Goal: Task Accomplishment & Management: Use online tool/utility

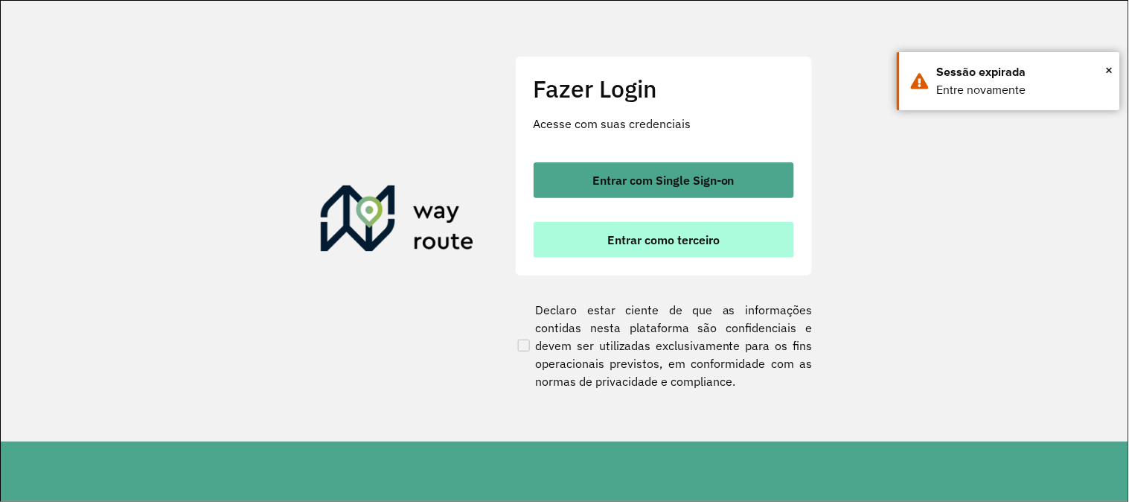
click at [677, 234] on span "Entrar como terceiro" at bounding box center [663, 240] width 112 height 12
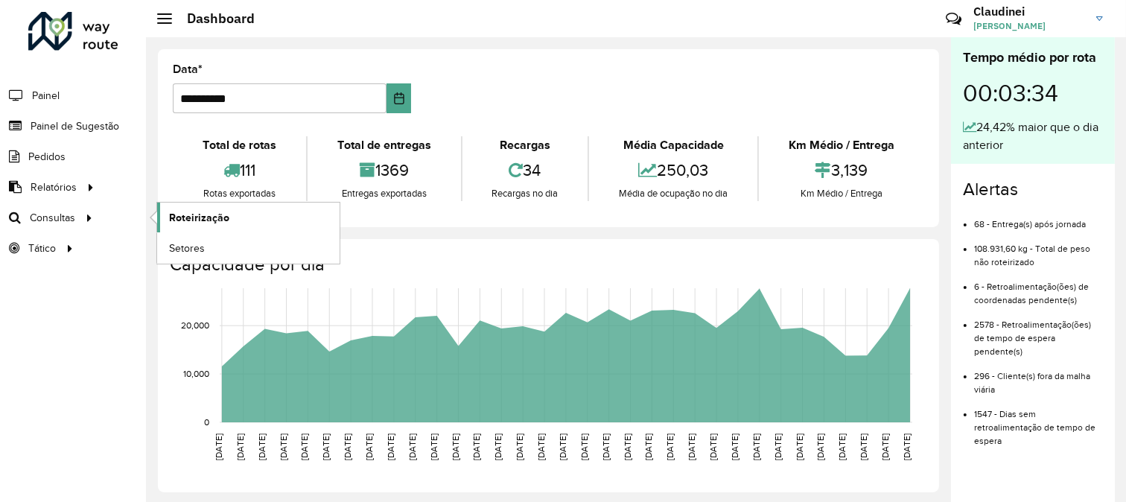
click at [204, 216] on span "Roteirização" at bounding box center [199, 218] width 60 height 16
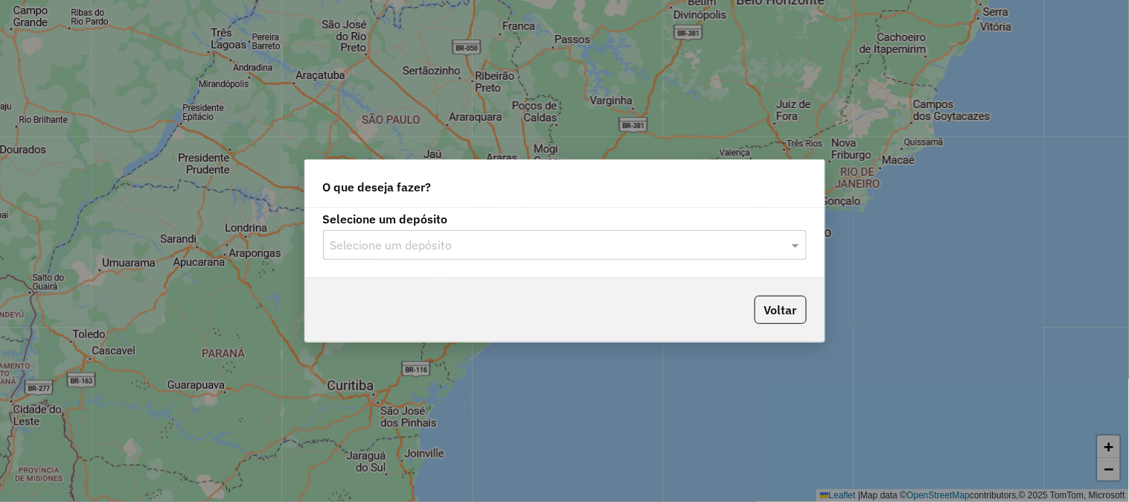
click at [717, 244] on input "text" at bounding box center [550, 246] width 439 height 18
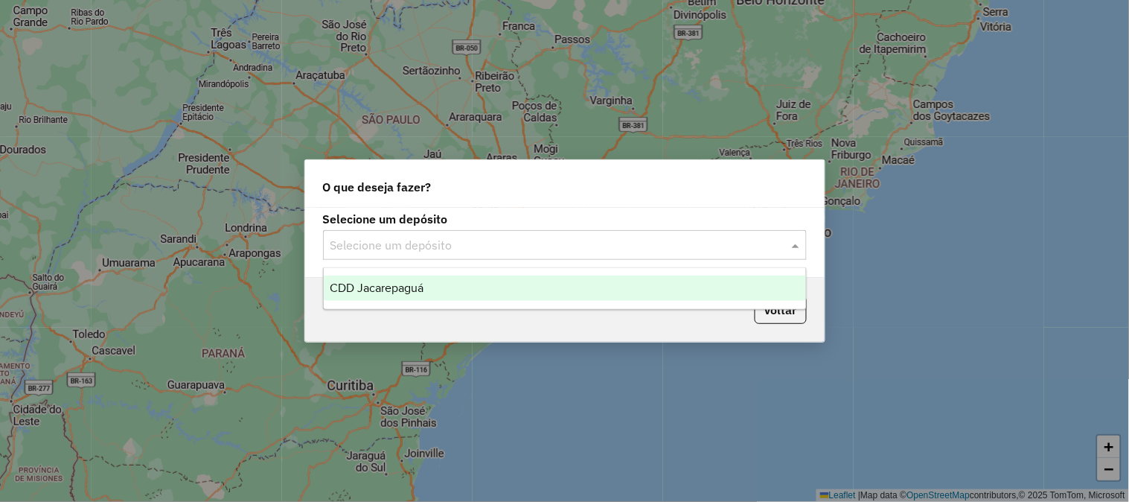
click at [516, 296] on div "CDD Jacarepaguá" at bounding box center [565, 287] width 482 height 25
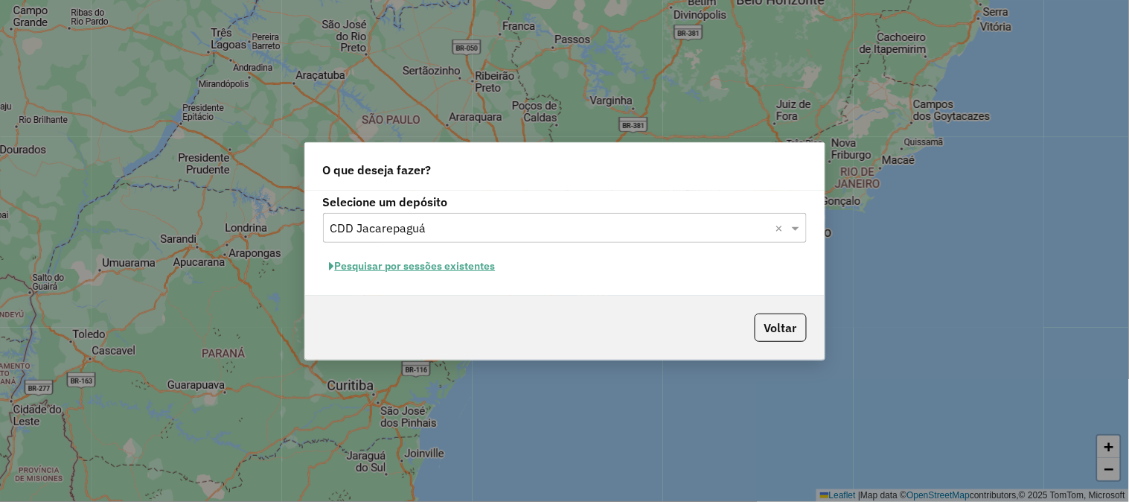
click at [450, 265] on button "Pesquisar por sessões existentes" at bounding box center [412, 266] width 179 height 23
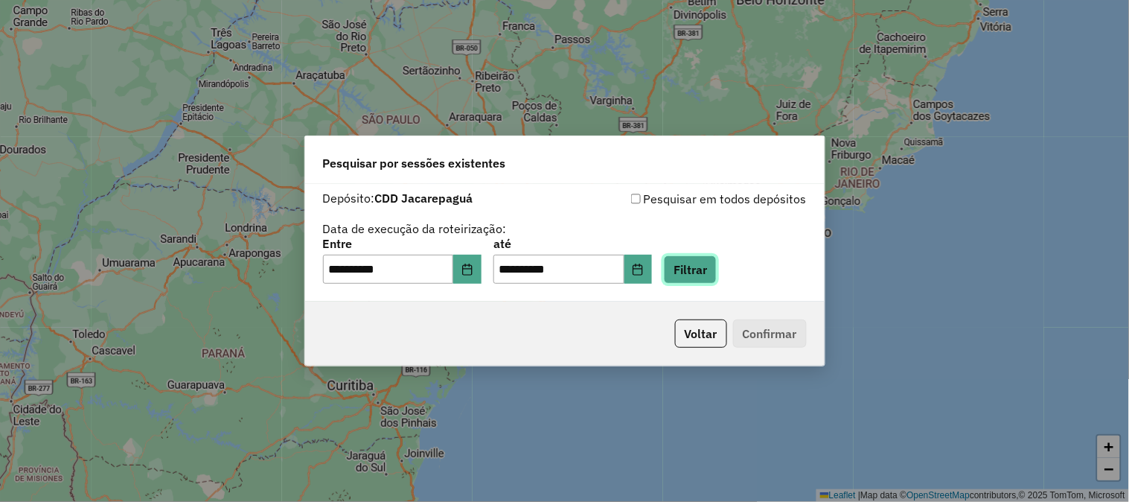
click at [717, 272] on button "Filtrar" at bounding box center [690, 269] width 53 height 28
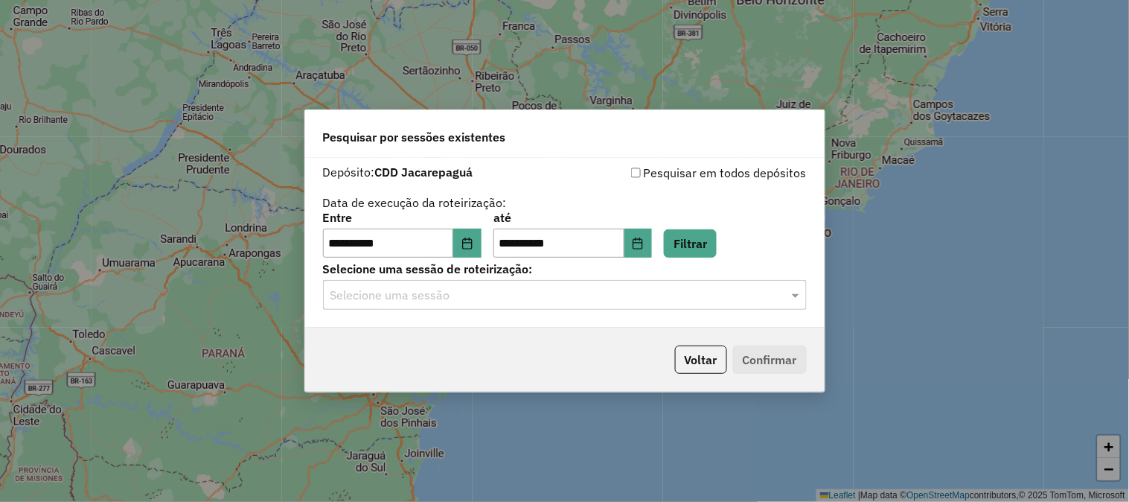
click at [464, 301] on input "text" at bounding box center [550, 296] width 439 height 18
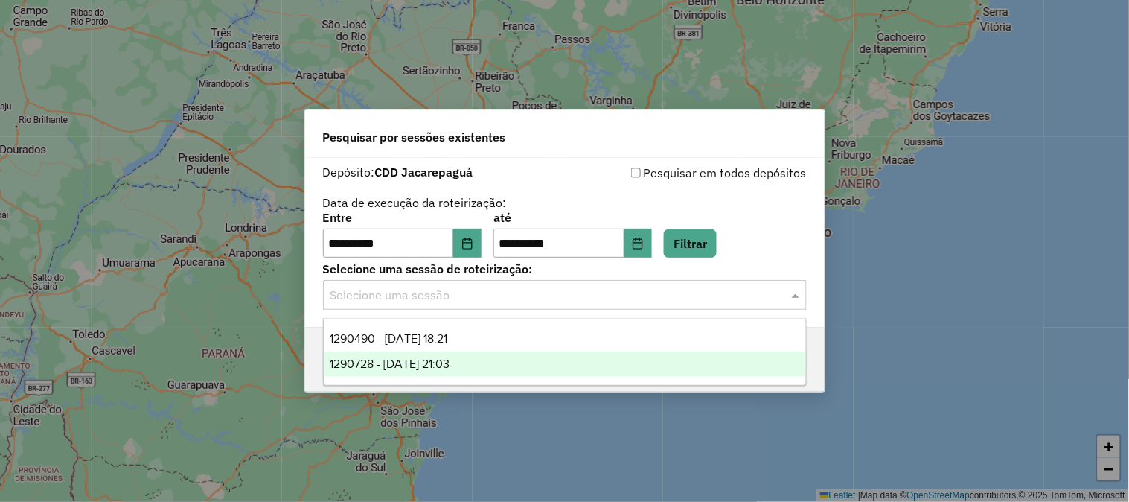
click at [439, 360] on span "1290728 - 08/10/2025 21:03" at bounding box center [390, 363] width 120 height 13
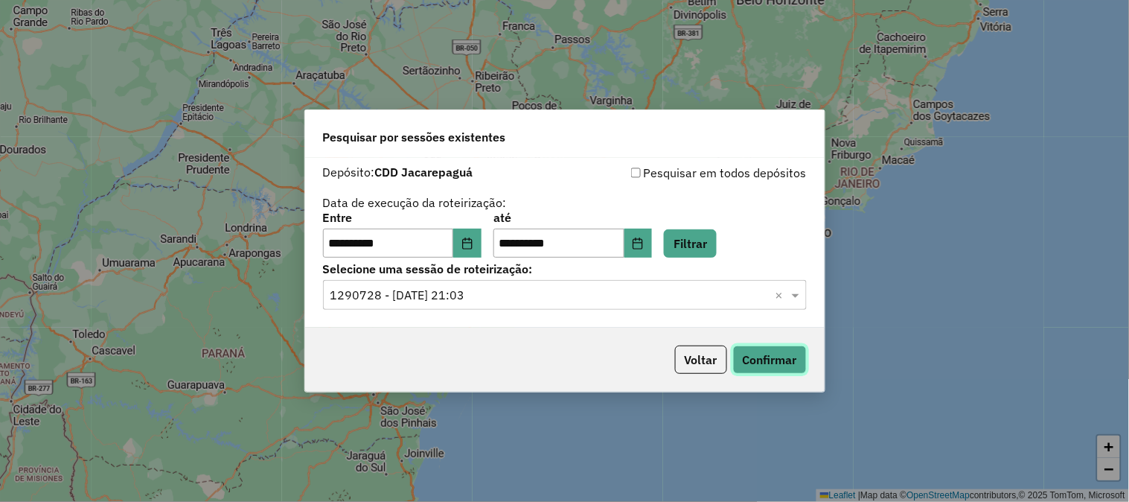
click at [767, 361] on button "Confirmar" at bounding box center [770, 359] width 74 height 28
click at [697, 295] on input "text" at bounding box center [550, 296] width 439 height 18
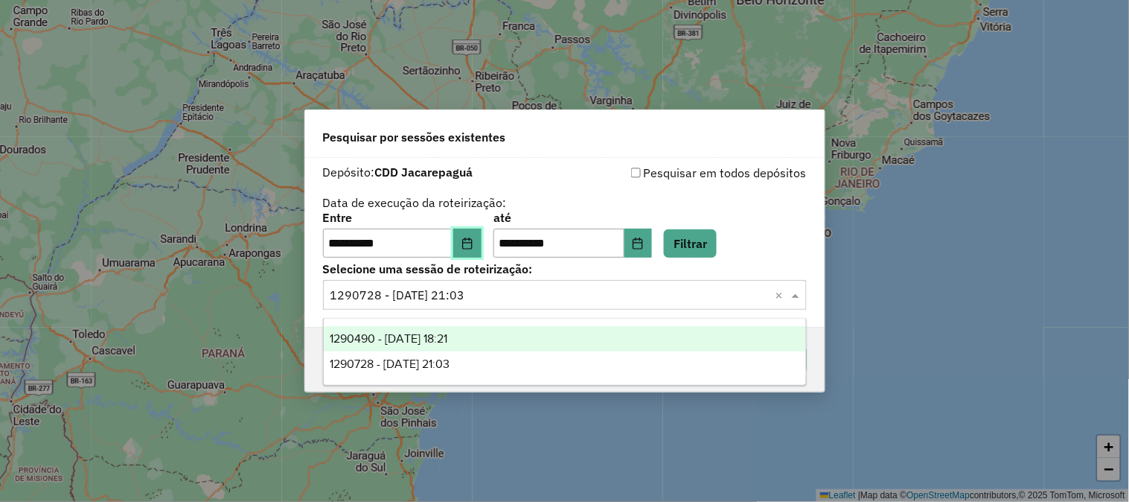
click at [473, 246] on icon "Choose Date" at bounding box center [468, 243] width 12 height 12
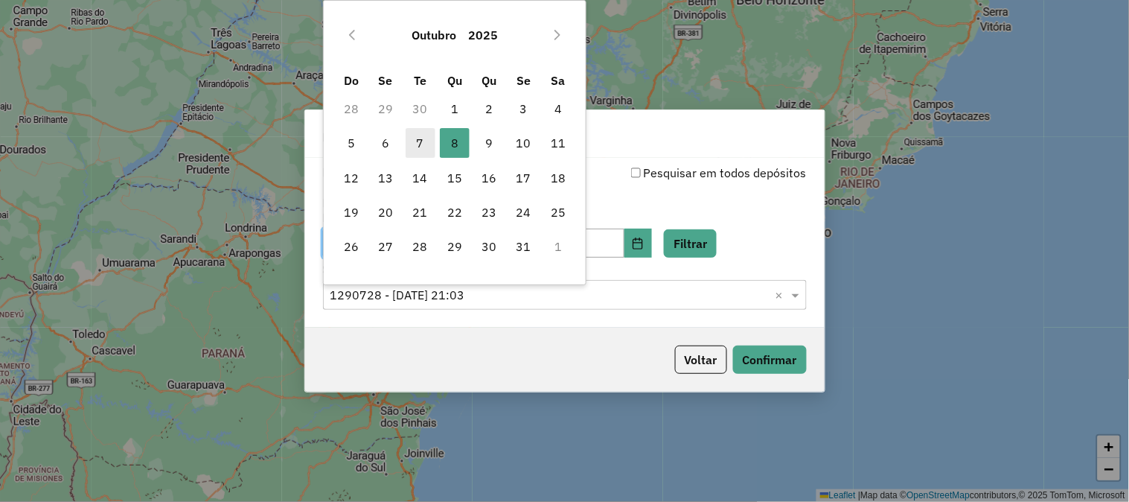
click at [420, 139] on span "7" at bounding box center [421, 143] width 30 height 30
type input "**********"
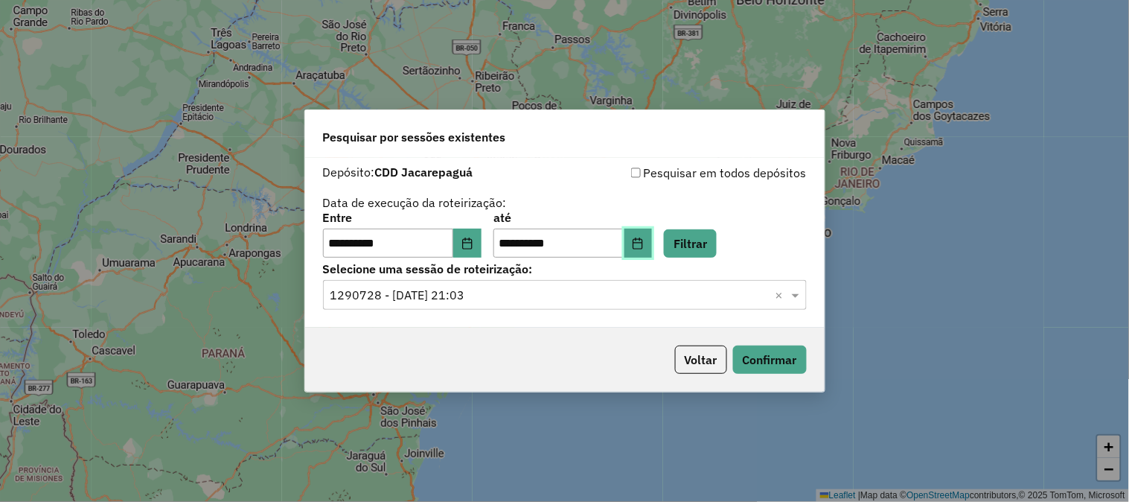
click at [643, 239] on icon "Choose Date" at bounding box center [638, 243] width 10 height 12
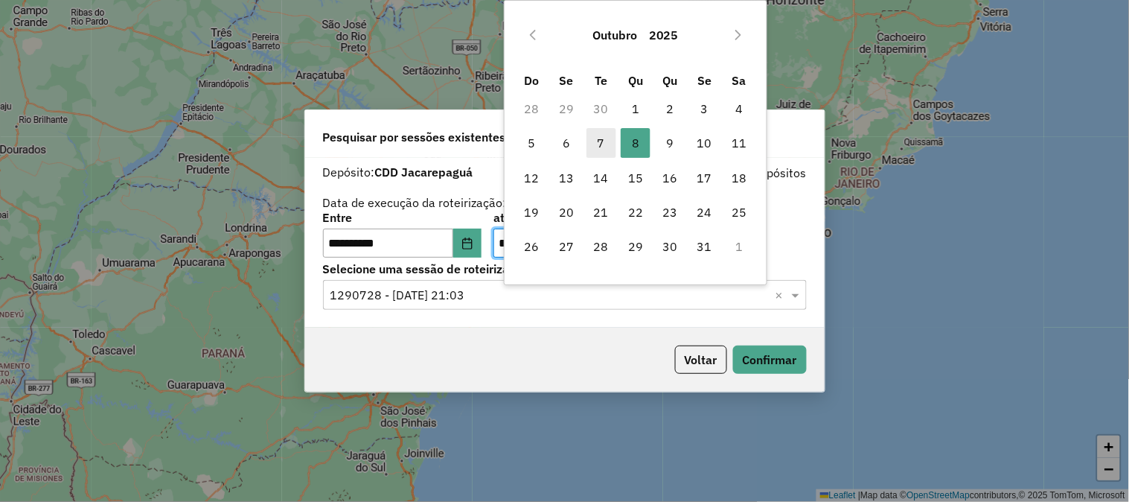
click at [604, 143] on span "7" at bounding box center [602, 143] width 30 height 30
type input "**********"
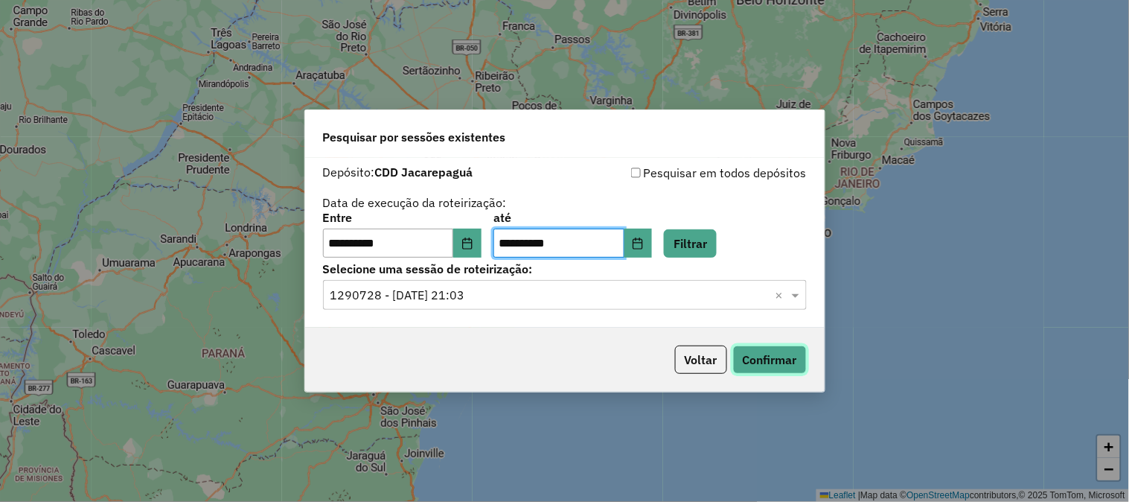
click at [771, 365] on button "Confirmar" at bounding box center [770, 359] width 74 height 28
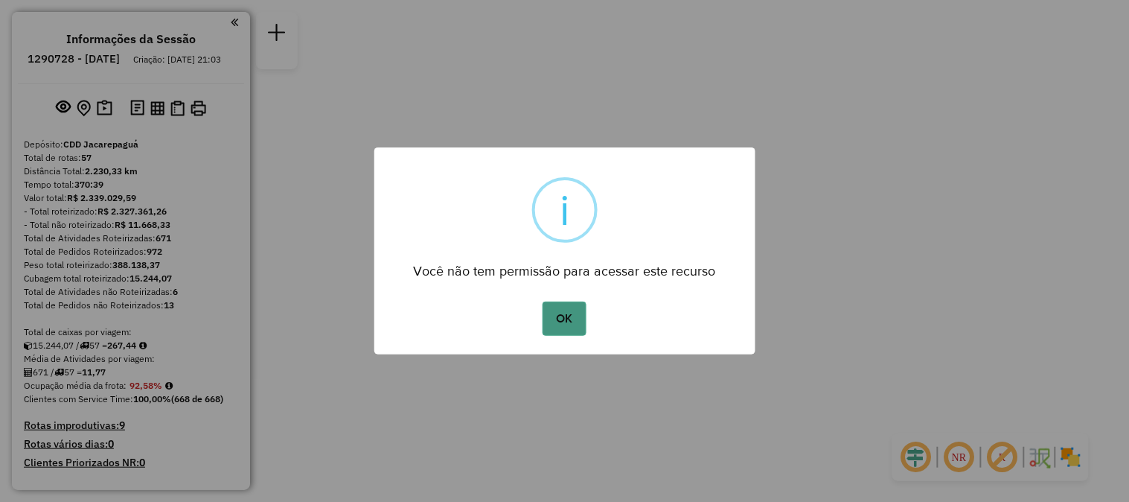
click at [575, 315] on button "OK" at bounding box center [565, 318] width 44 height 34
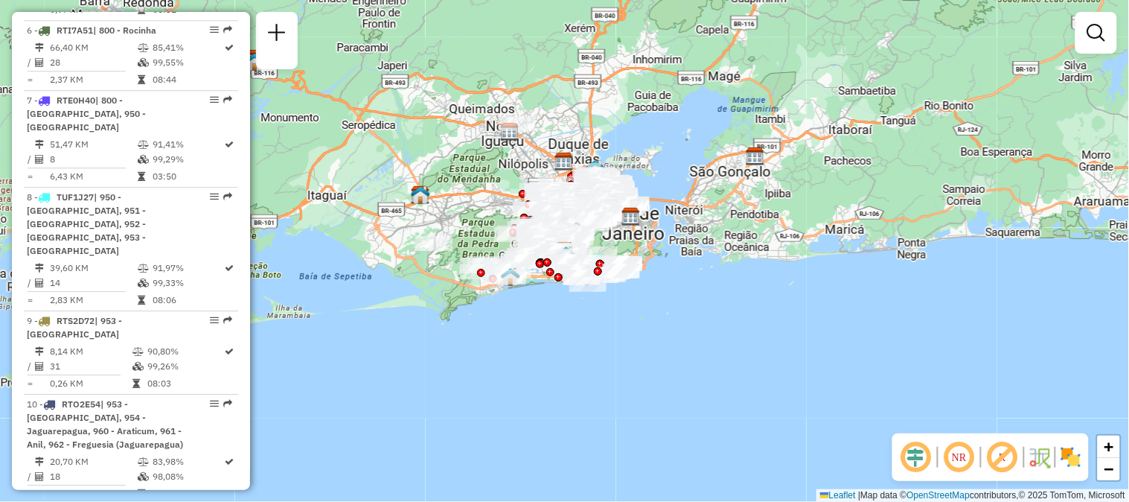
scroll to position [2765, 0]
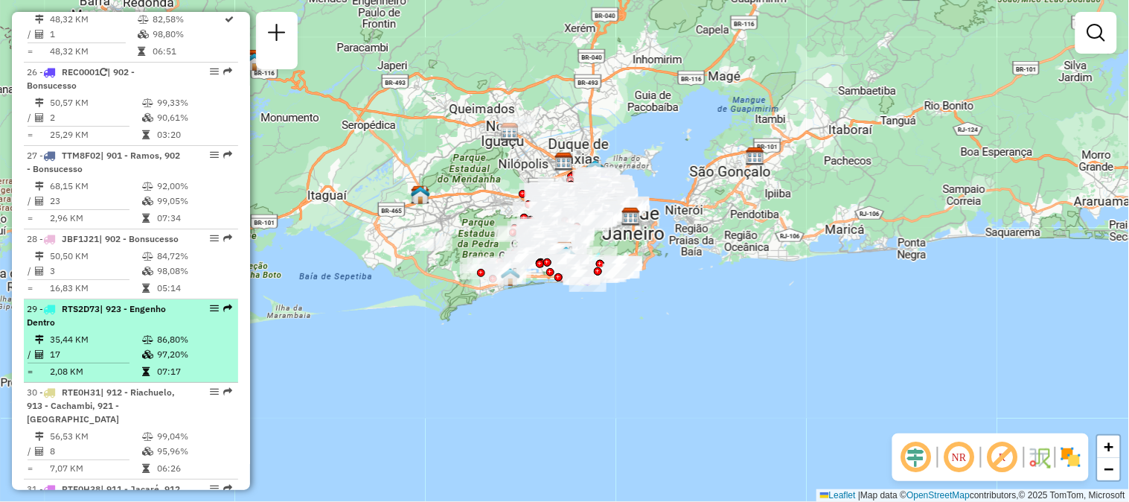
click at [224, 304] on em at bounding box center [227, 308] width 9 height 9
select select "**********"
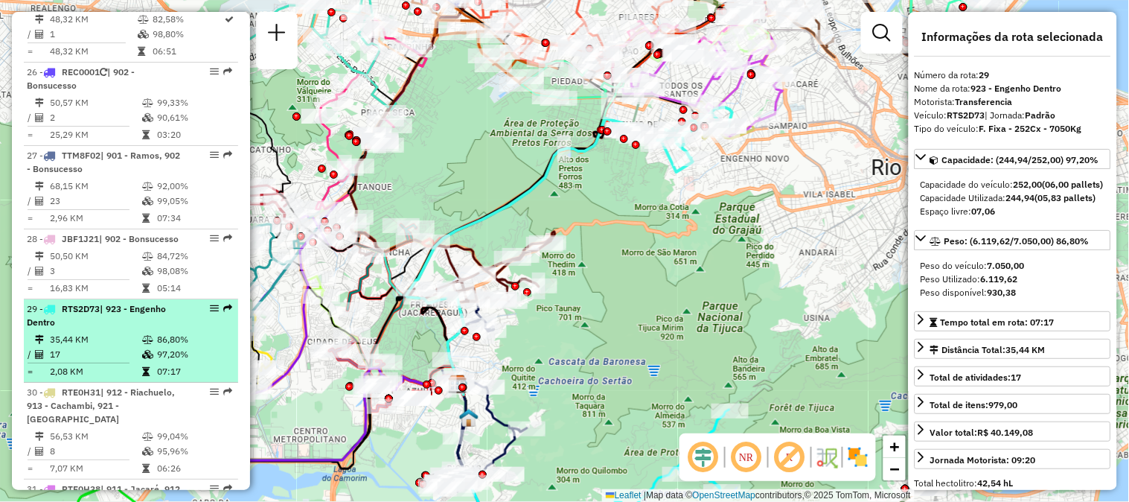
click at [210, 304] on em at bounding box center [214, 308] width 9 height 9
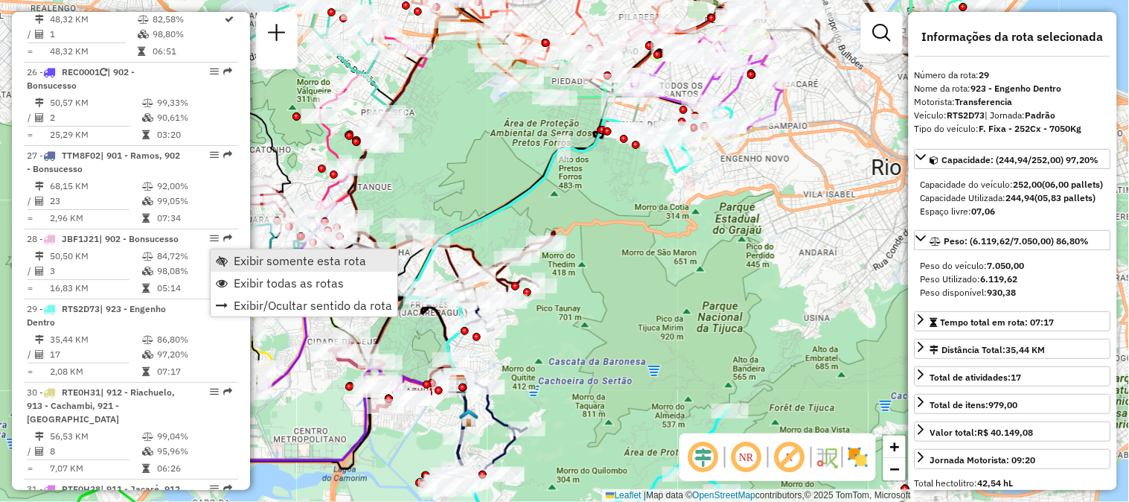
click at [235, 258] on span "Exibir somente esta rota" at bounding box center [300, 261] width 133 height 12
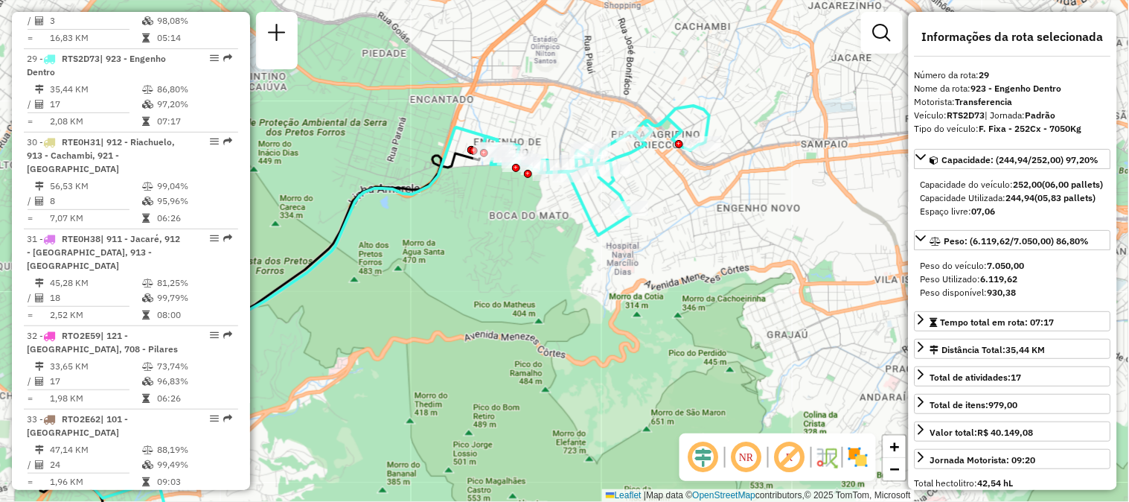
scroll to position [2194, 0]
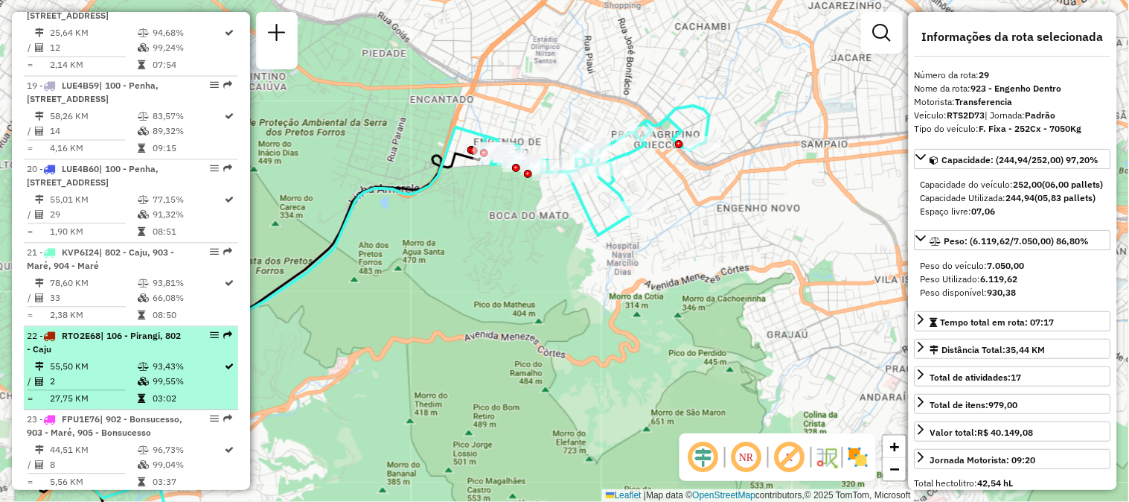
click at [225, 331] on em at bounding box center [227, 335] width 9 height 9
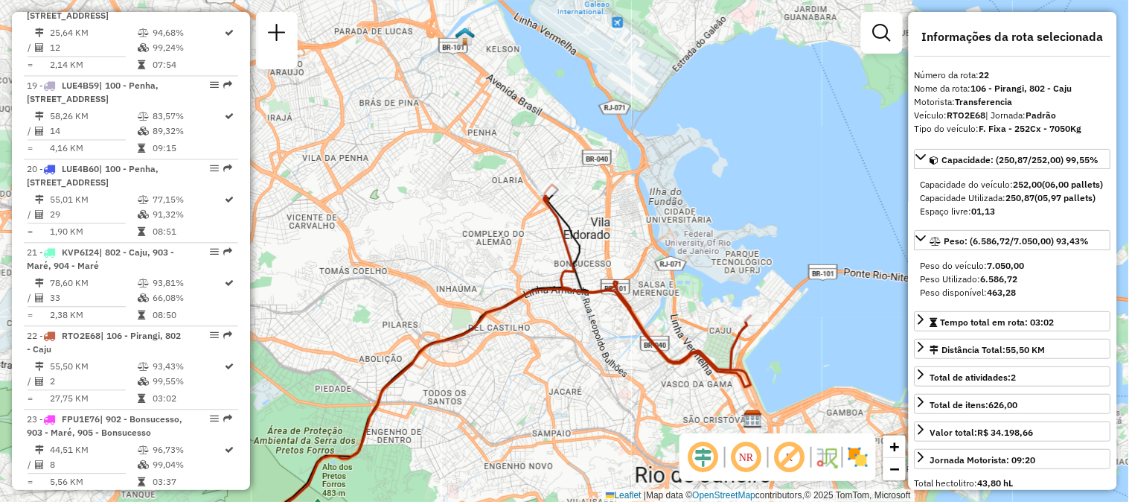
scroll to position [1141, 0]
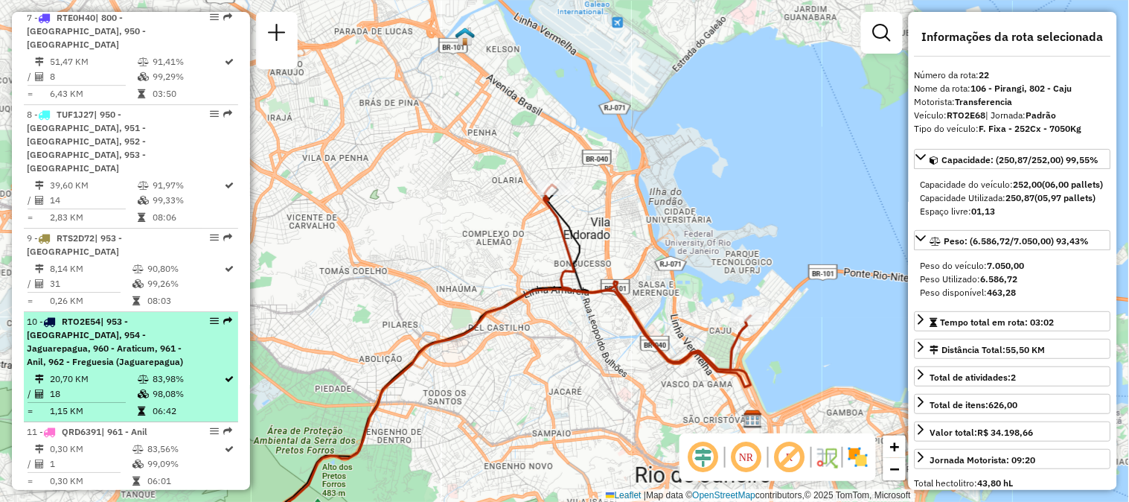
click at [228, 315] on div "10 - RTO2E54 | 953 - Rio das Pedra, 954 - Jaguarepagua, 960 - Araticum, 961 - A…" at bounding box center [131, 342] width 208 height 54
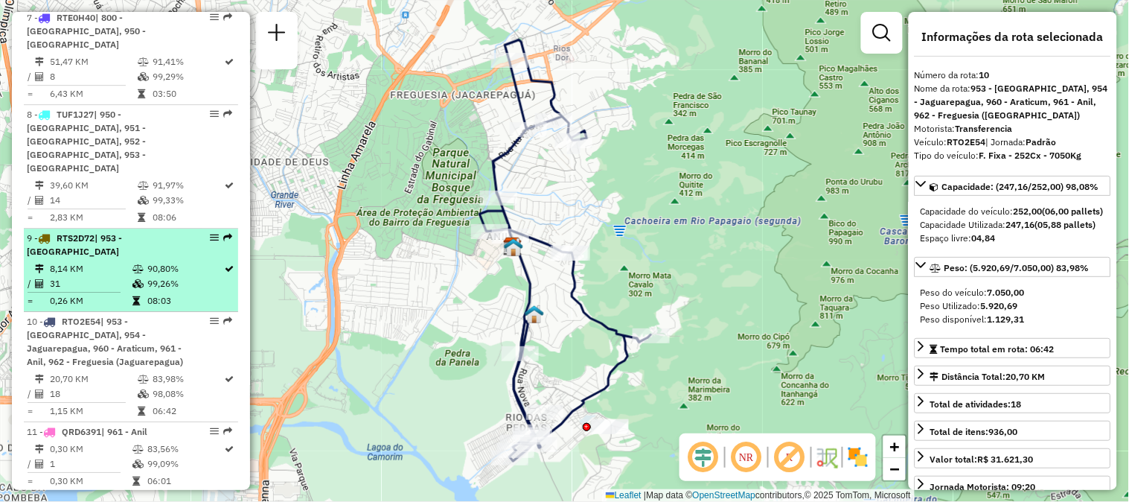
click at [223, 233] on em at bounding box center [227, 237] width 9 height 9
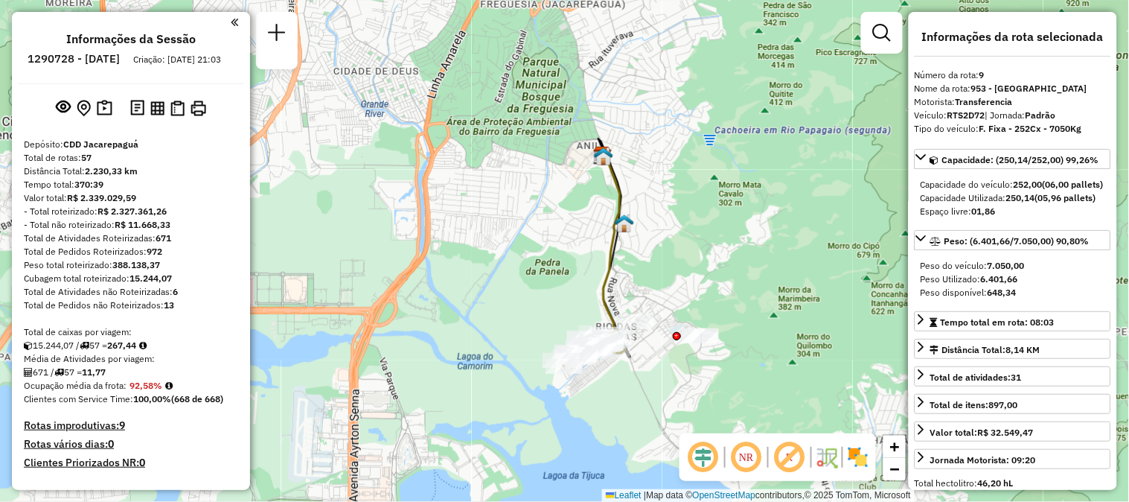
scroll to position [1778, 0]
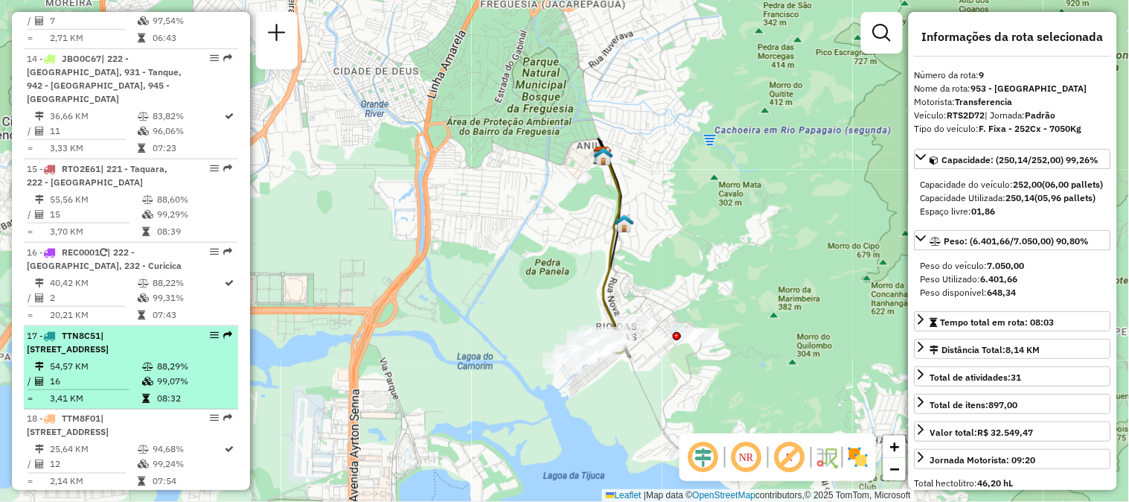
click at [226, 331] on em at bounding box center [227, 335] width 9 height 9
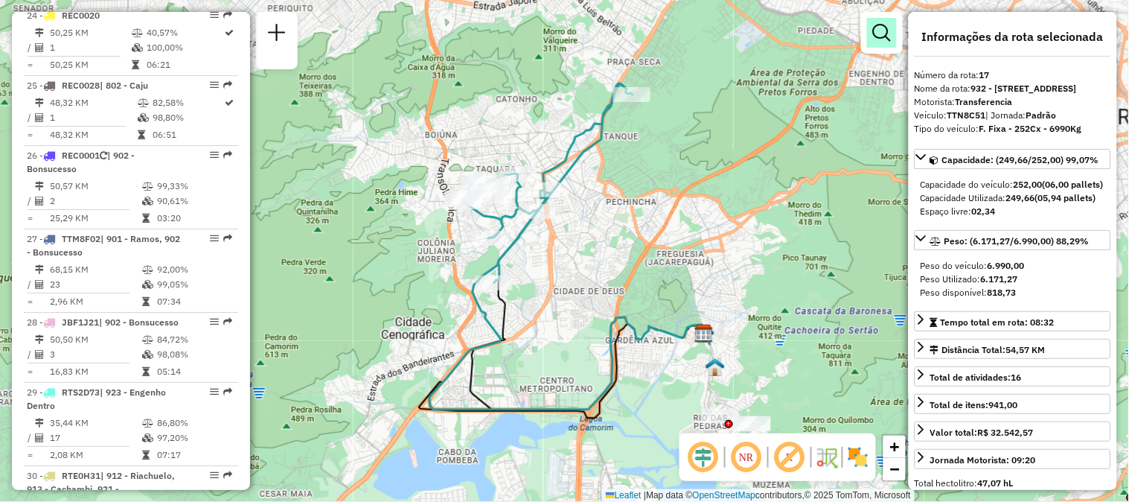
scroll to position [962, 0]
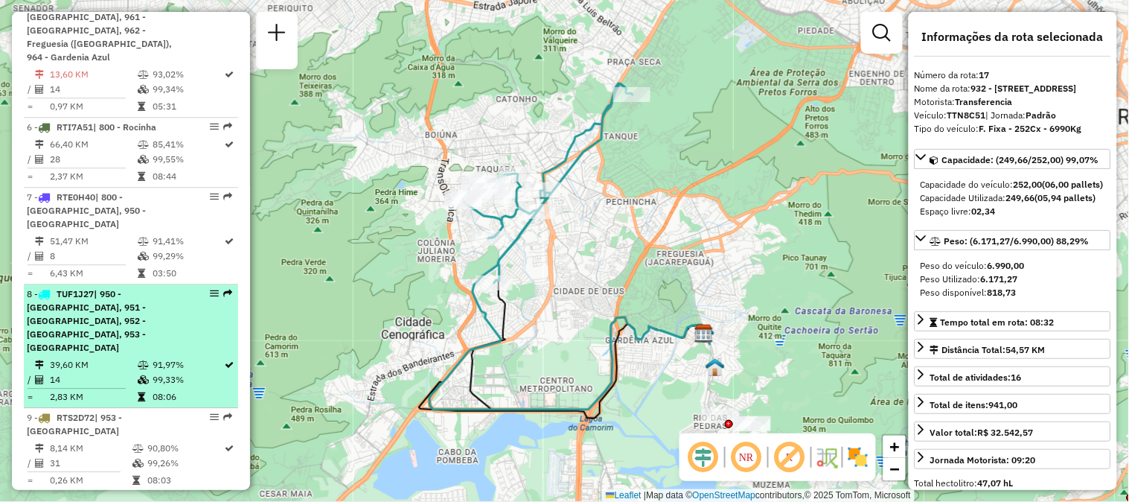
click at [225, 289] on em at bounding box center [227, 293] width 9 height 9
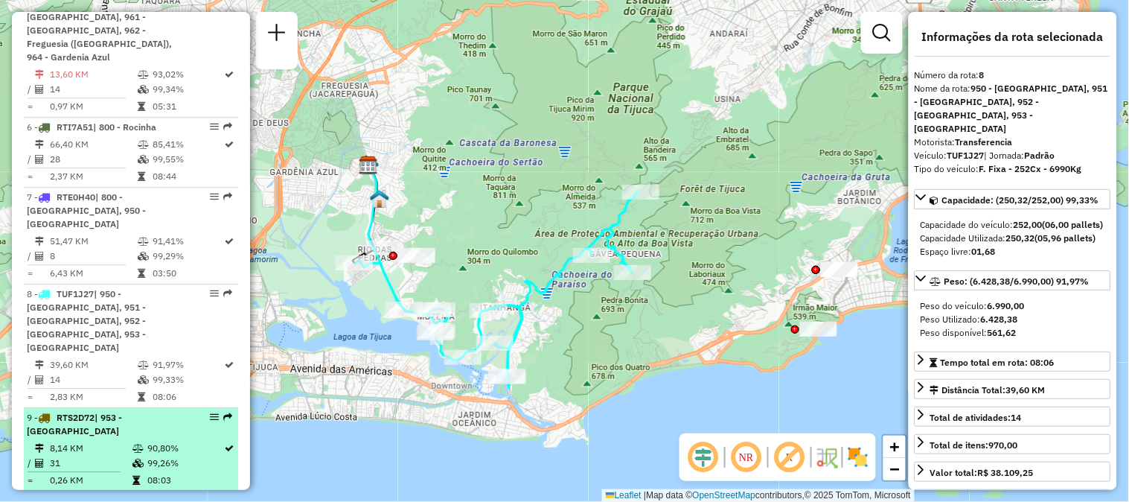
click at [224, 412] on em at bounding box center [227, 416] width 9 height 9
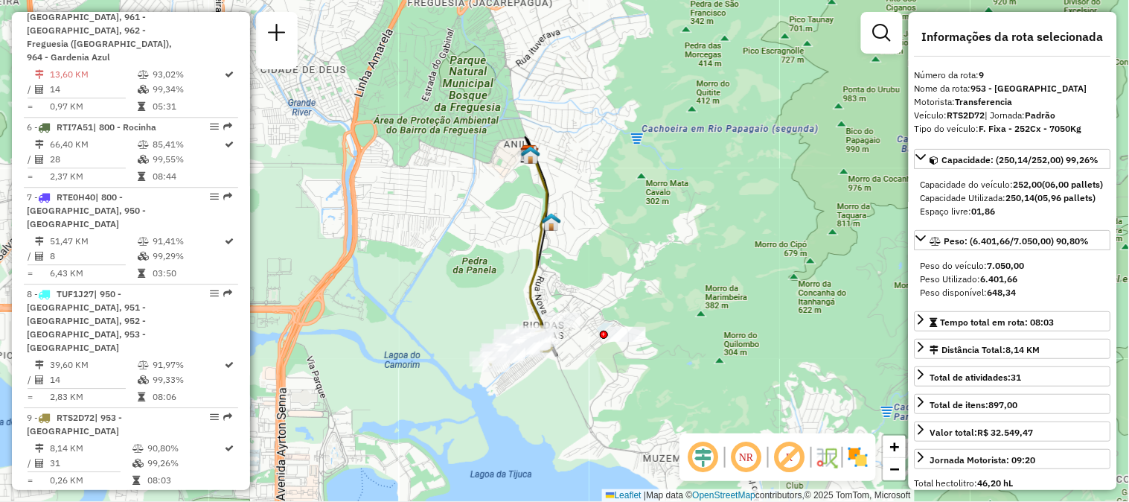
drag, startPoint x: 515, startPoint y: 322, endPoint x: 519, endPoint y: 279, distance: 43.3
click at [526, 279] on icon at bounding box center [537, 242] width 22 height 179
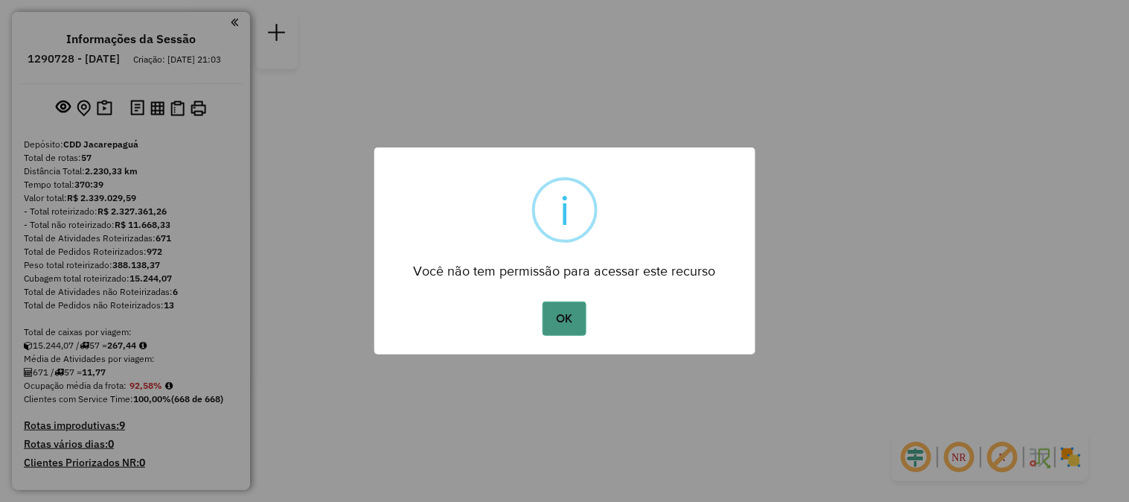
click at [576, 314] on button "OK" at bounding box center [565, 318] width 44 height 34
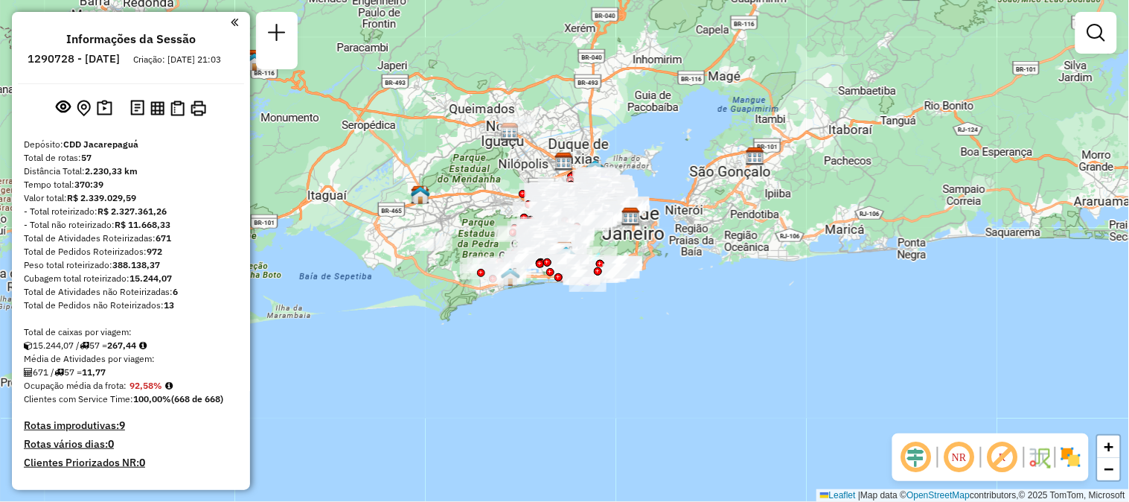
scroll to position [1420, 0]
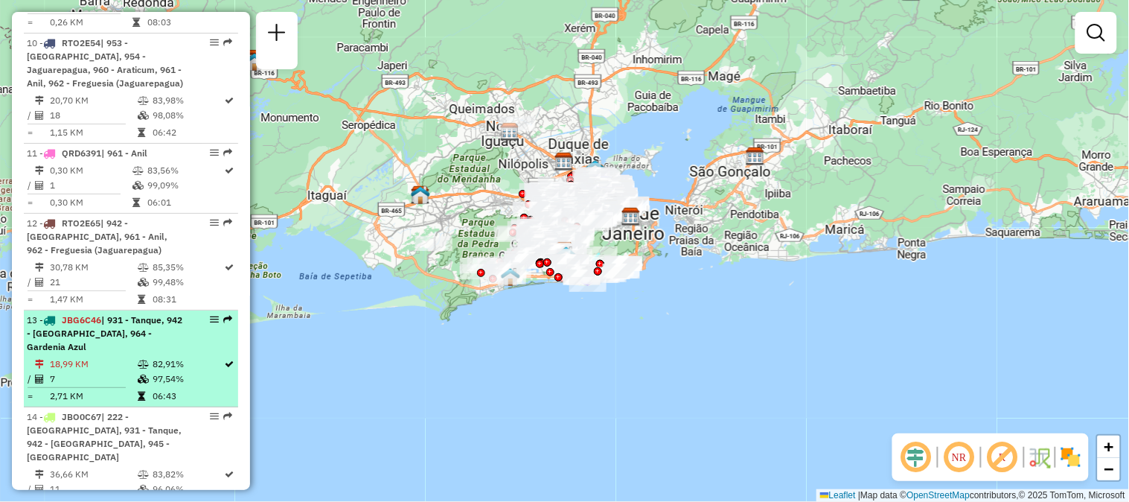
click at [224, 315] on em at bounding box center [227, 319] width 9 height 9
select select "**********"
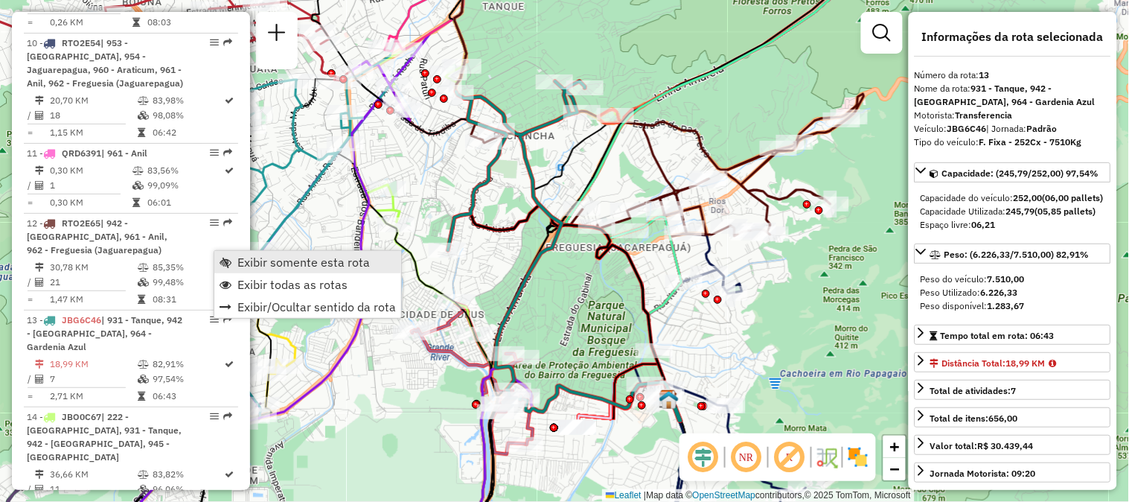
click at [227, 263] on span "Exibir somente esta rota" at bounding box center [226, 262] width 12 height 12
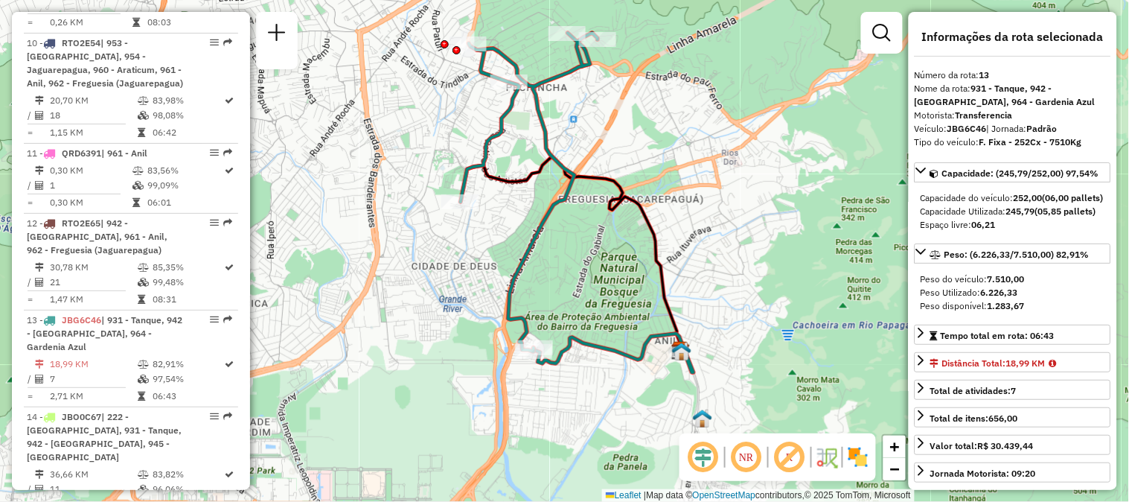
drag, startPoint x: 683, startPoint y: 307, endPoint x: 698, endPoint y: 268, distance: 41.5
click at [698, 268] on div "Janela de atendimento Grade de atendimento Capacidade Transportadoras Veículos …" at bounding box center [564, 251] width 1129 height 502
